Goal: Check status: Check status

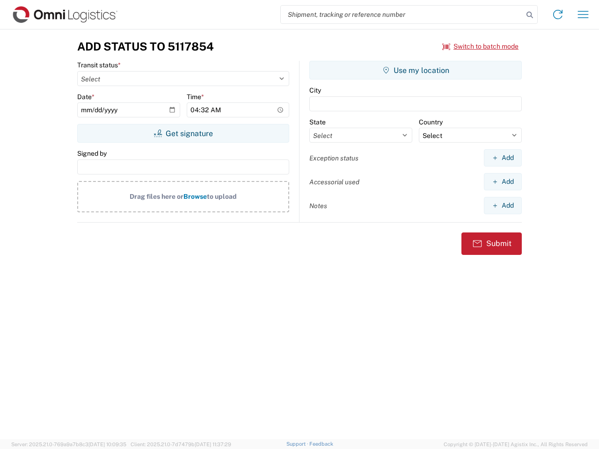
click at [402, 14] on input "search" at bounding box center [402, 15] width 242 height 18
click at [529, 15] on icon at bounding box center [529, 14] width 13 height 13
click at [557, 14] on icon at bounding box center [557, 14] width 15 height 15
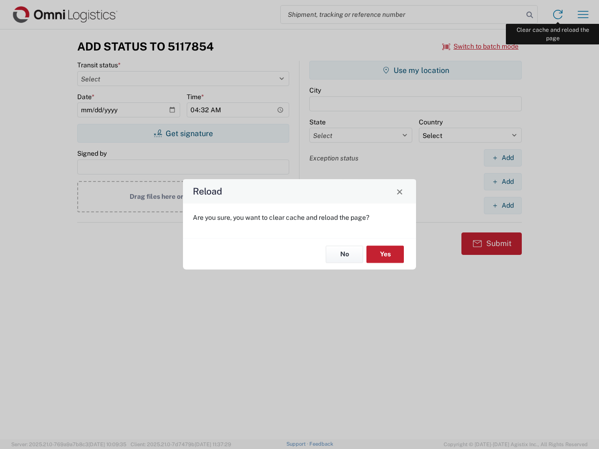
click at [583, 14] on div "Reload Are you sure, you want to clear cache and reload the page? No Yes" at bounding box center [299, 224] width 599 height 449
click at [480, 46] on div "Reload Are you sure, you want to clear cache and reload the page? No Yes" at bounding box center [299, 224] width 599 height 449
click at [183, 133] on div "Reload Are you sure, you want to clear cache and reload the page? No Yes" at bounding box center [299, 224] width 599 height 449
click at [415, 70] on div "Reload Are you sure, you want to clear cache and reload the page? No Yes" at bounding box center [299, 224] width 599 height 449
click at [502, 158] on div "Reload Are you sure, you want to clear cache and reload the page? No Yes" at bounding box center [299, 224] width 599 height 449
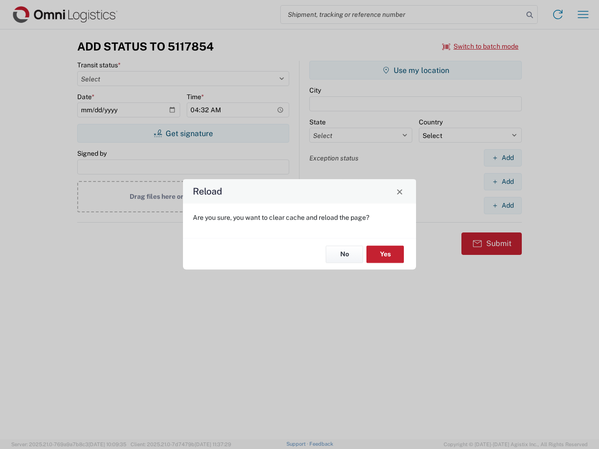
click at [502, 181] on div "Reload Are you sure, you want to clear cache and reload the page? No Yes" at bounding box center [299, 224] width 599 height 449
click at [502, 205] on div "Reload Are you sure, you want to clear cache and reload the page? No Yes" at bounding box center [299, 224] width 599 height 449
